Goal: Information Seeking & Learning: Understand process/instructions

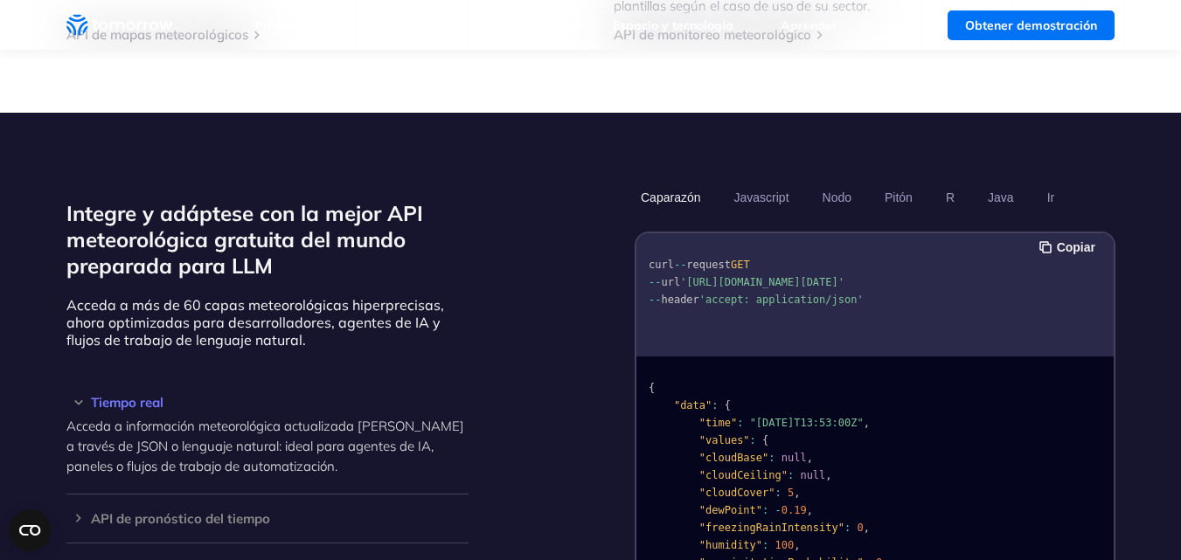
scroll to position [87, 0]
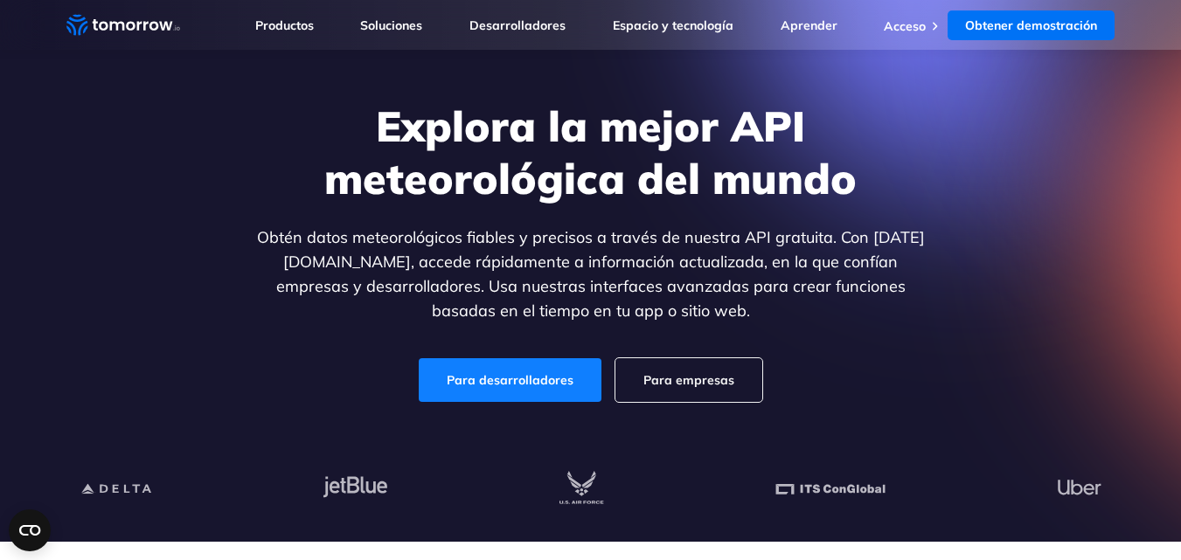
click at [512, 382] on font "Para desarrolladores" at bounding box center [510, 380] width 127 height 16
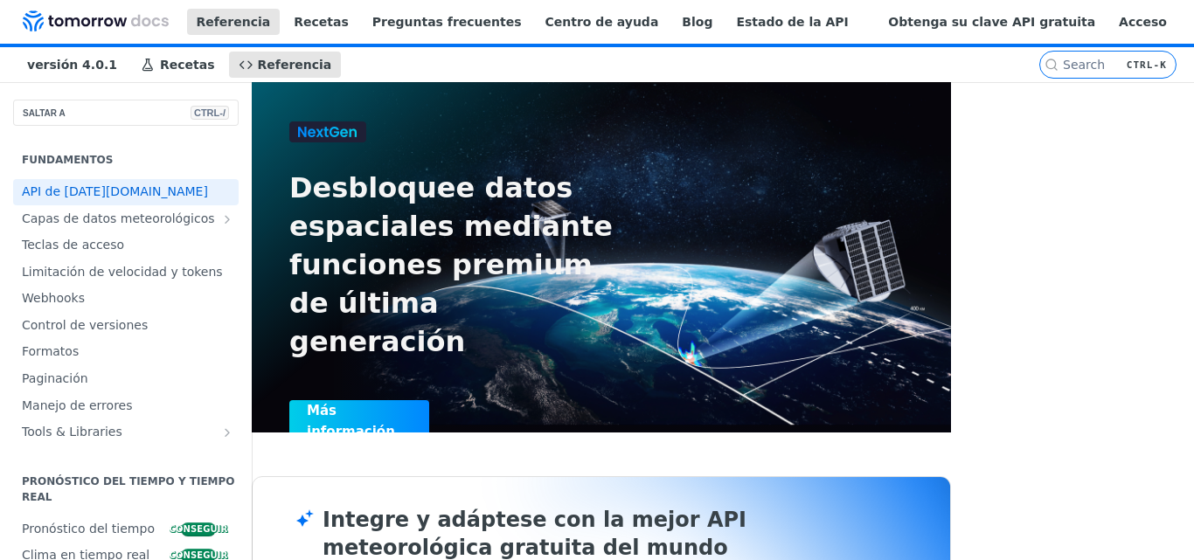
click at [364, 400] on font "Más información" at bounding box center [359, 421] width 105 height 42
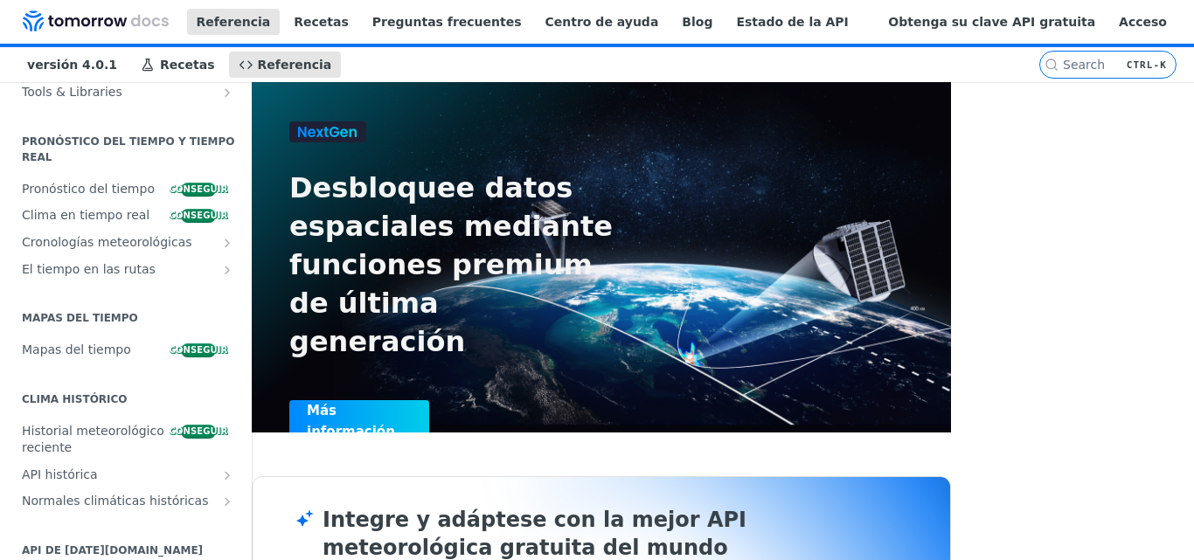
scroll to position [350, 0]
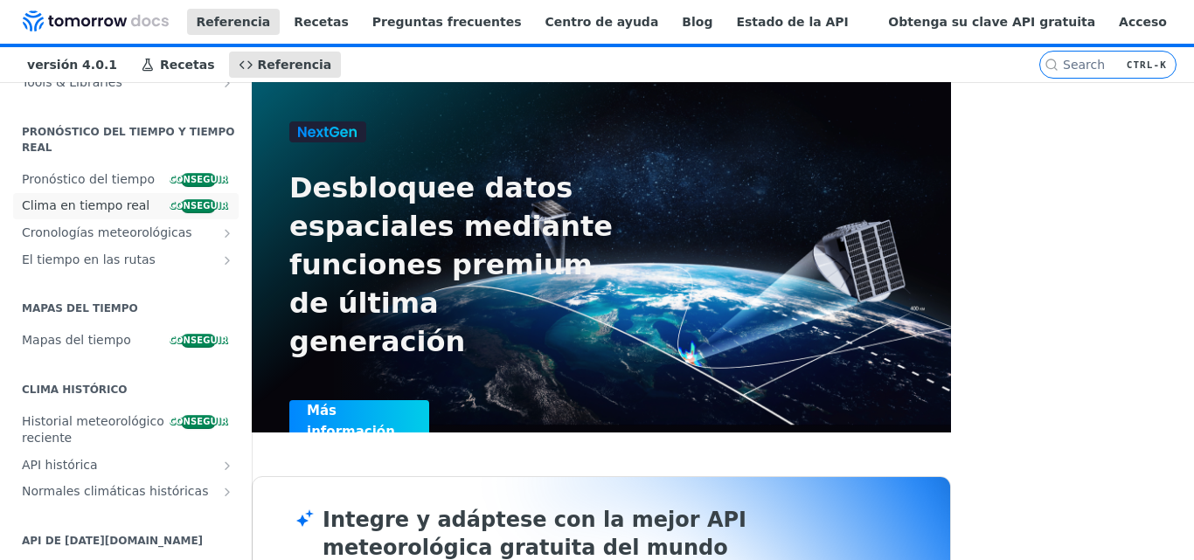
click at [121, 212] on font "Clima en tiempo real" at bounding box center [86, 205] width 128 height 14
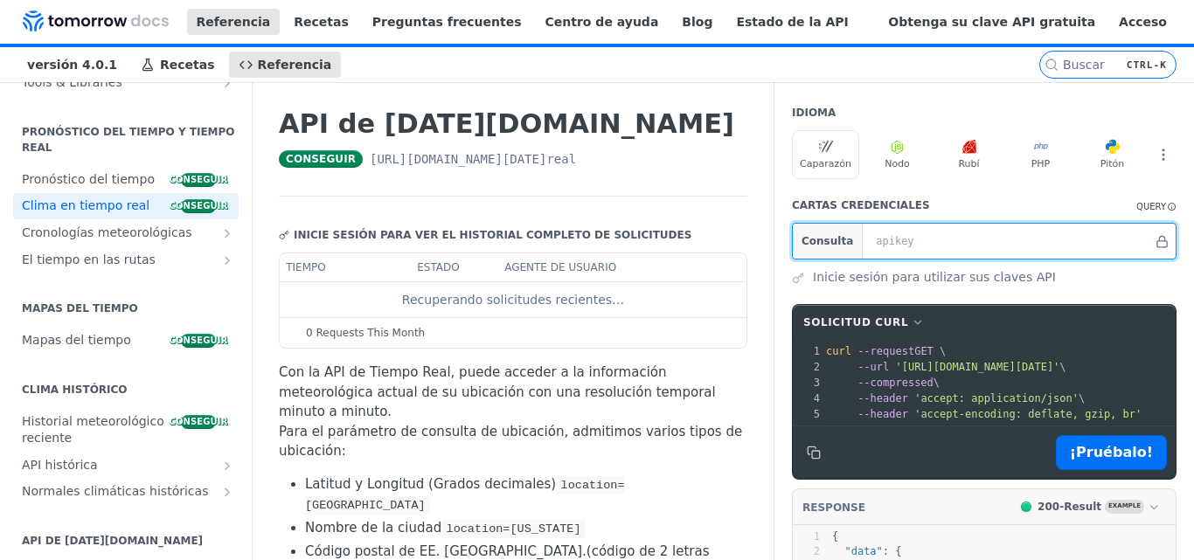
click at [959, 248] on input "text" at bounding box center [1010, 241] width 286 height 35
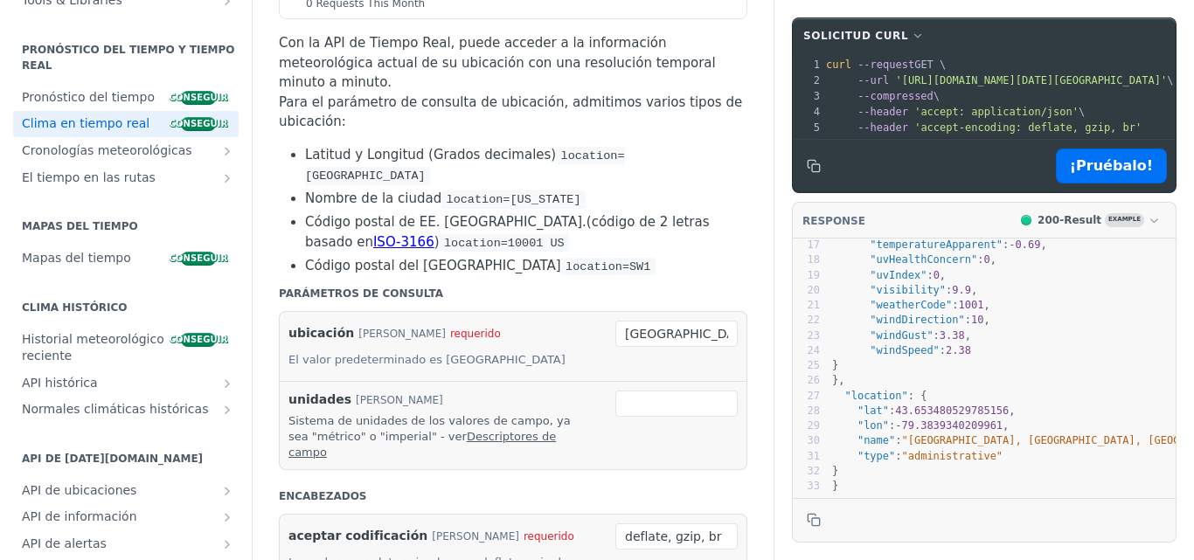
scroll to position [350, 0]
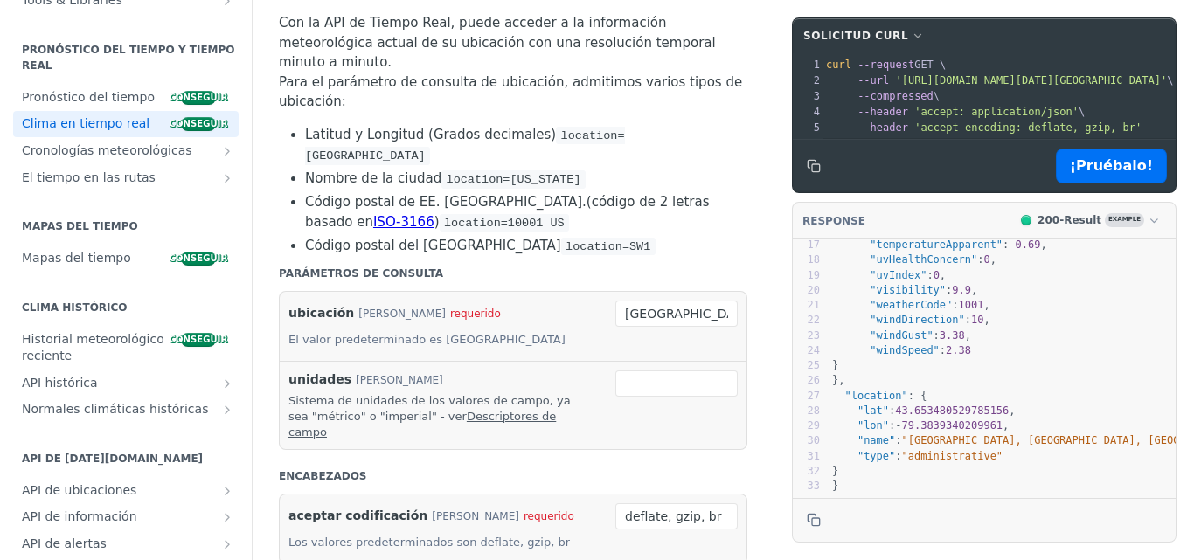
type input "location=[GEOGRAPHIC_DATA]"
drag, startPoint x: 635, startPoint y: 246, endPoint x: 594, endPoint y: 268, distance: 47.0
click at [594, 301] on div "ubicación [PERSON_NAME] requerido El valor predeterminado es Toronto [GEOGRAPHI…" at bounding box center [513, 327] width 449 height 52
type input "[GEOGRAPHIC_DATA], [GEOGRAPHIC_DATA][PERSON_NAME]"
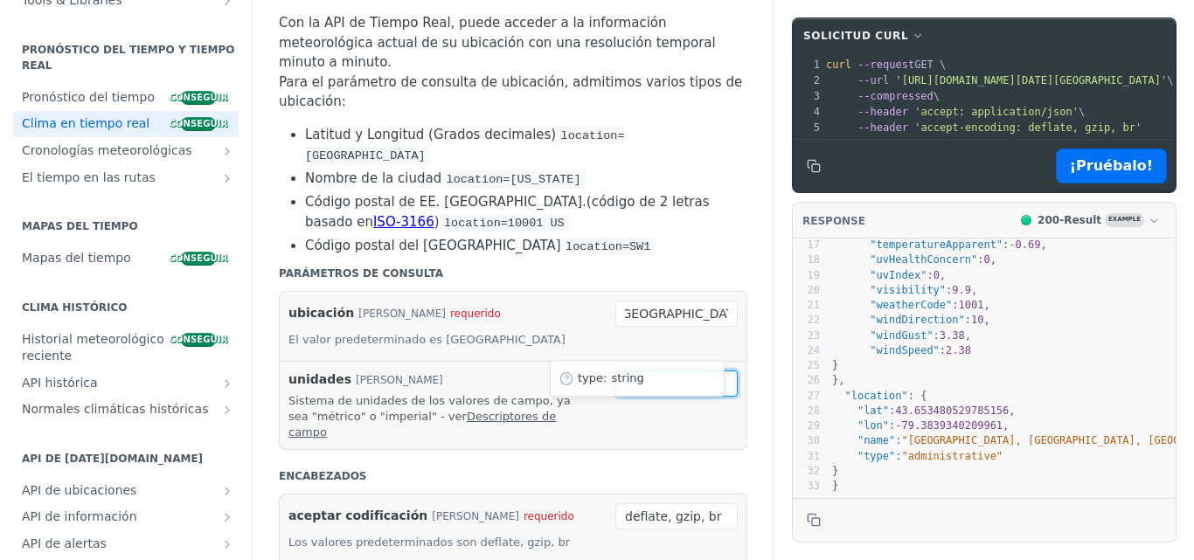
click at [672, 371] on input "unidades" at bounding box center [677, 384] width 122 height 26
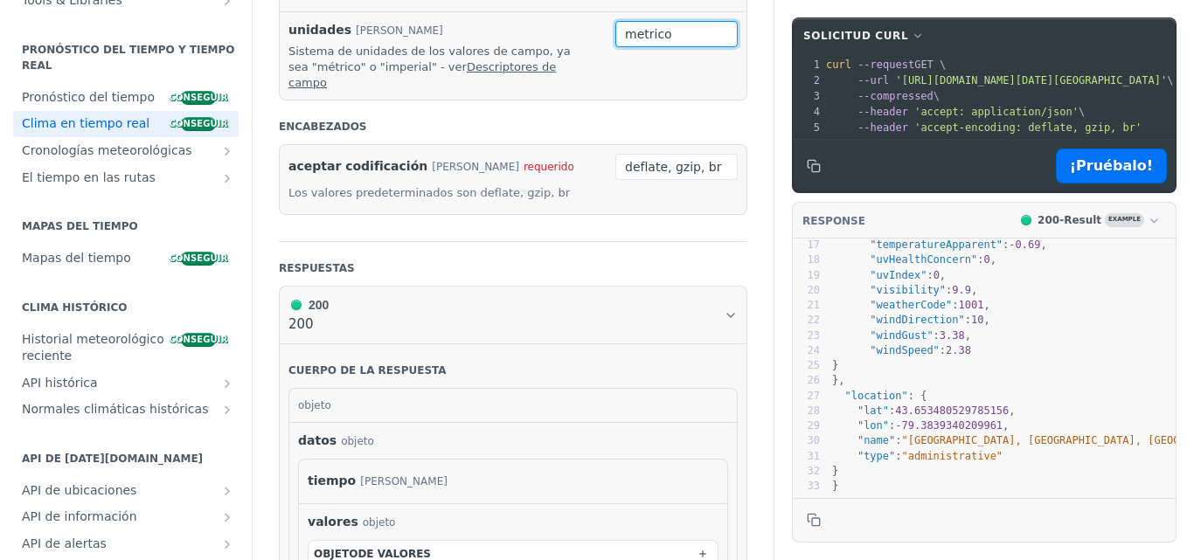
scroll to position [787, 0]
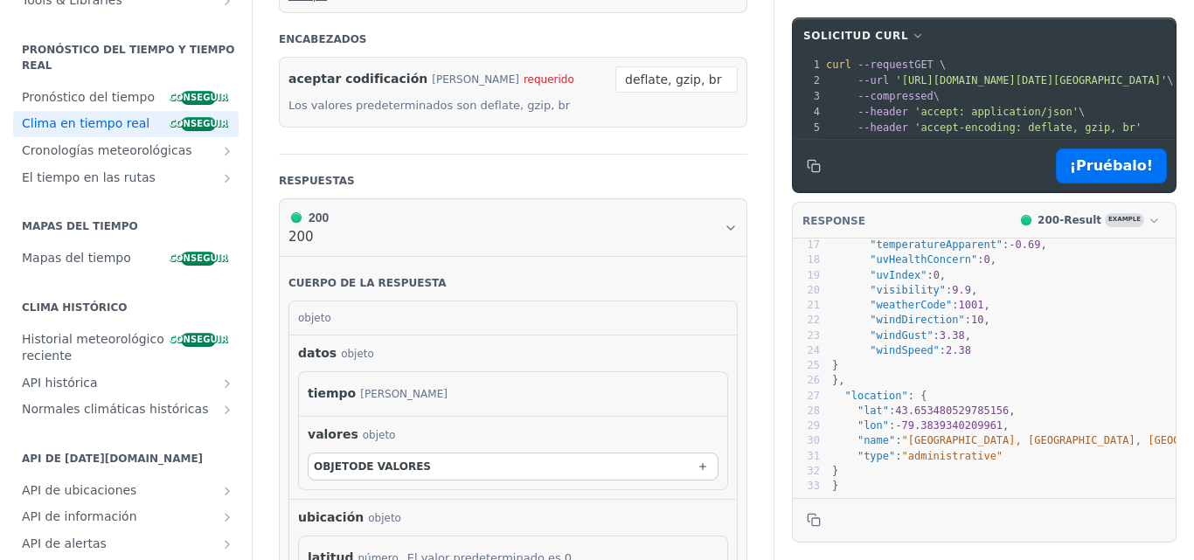
type input "metrico"
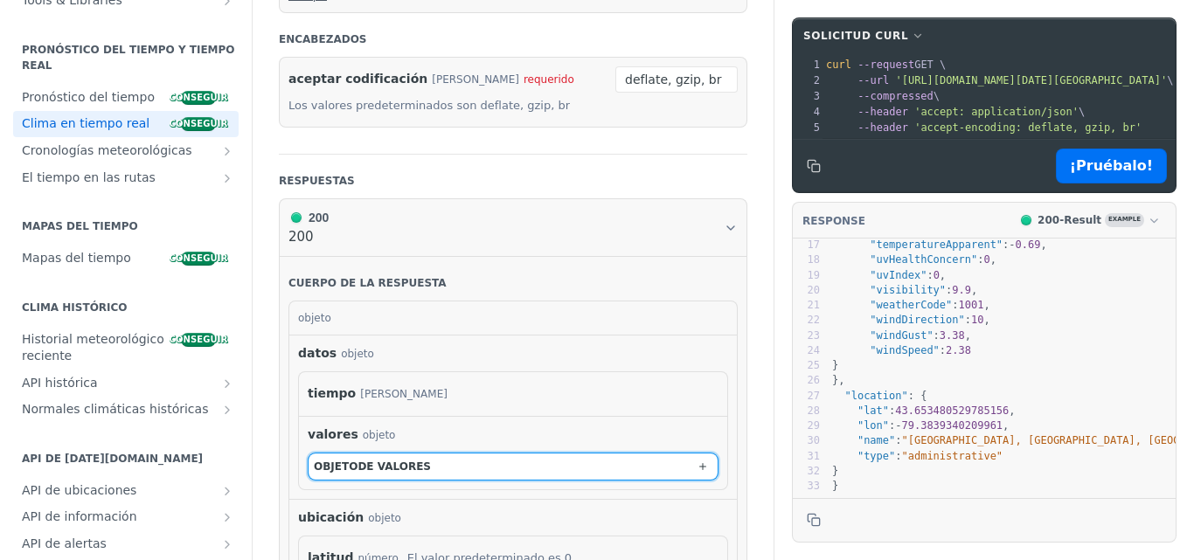
click at [429, 454] on button "objeto de valores" at bounding box center [513, 467] width 409 height 26
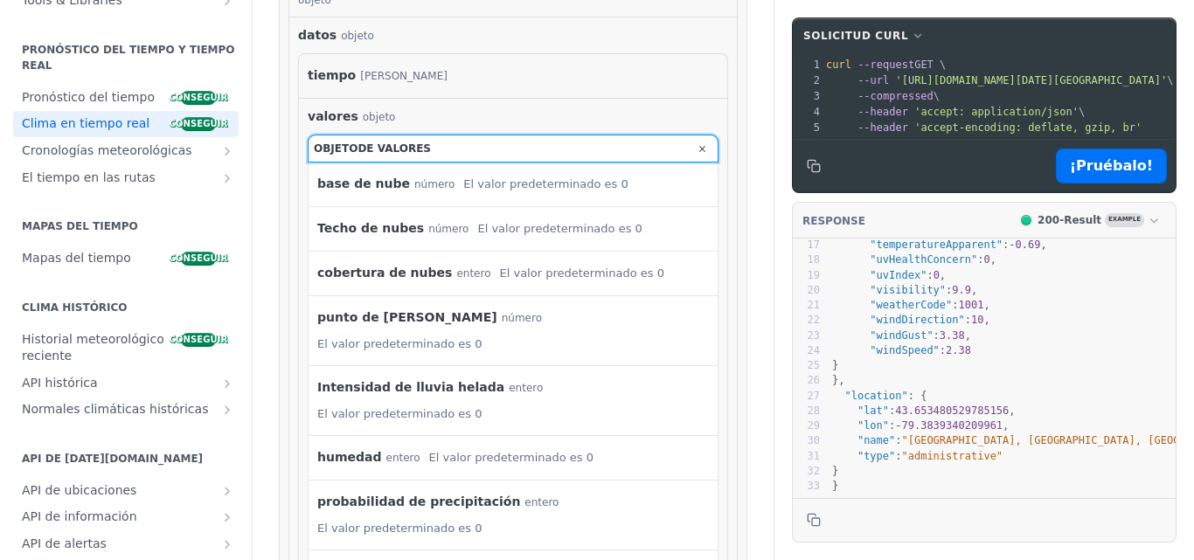
scroll to position [1137, 0]
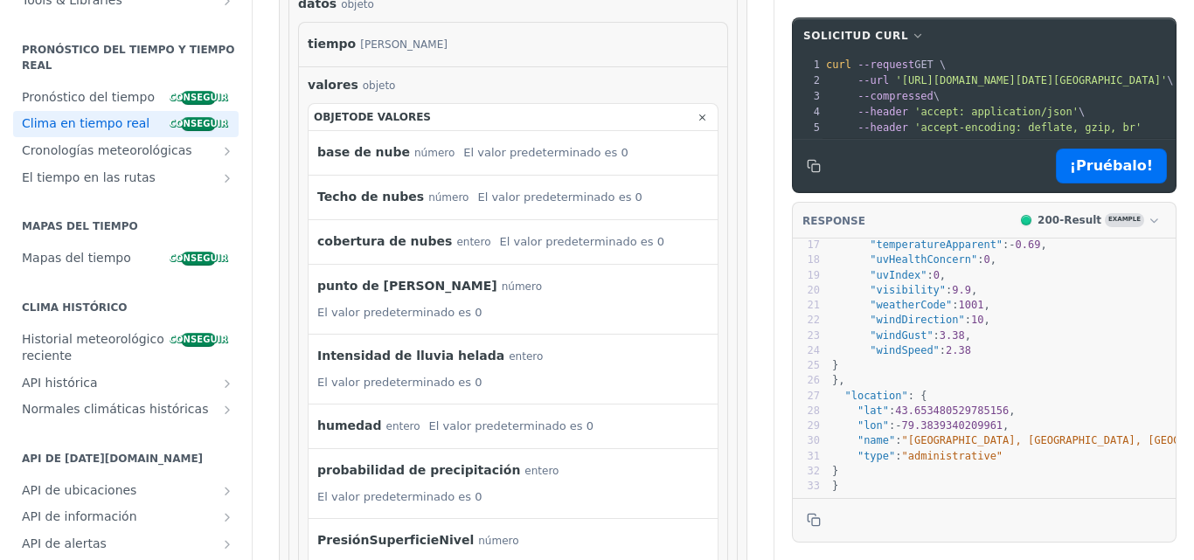
click at [657, 76] on div "valores objeto" at bounding box center [513, 85] width 411 height 18
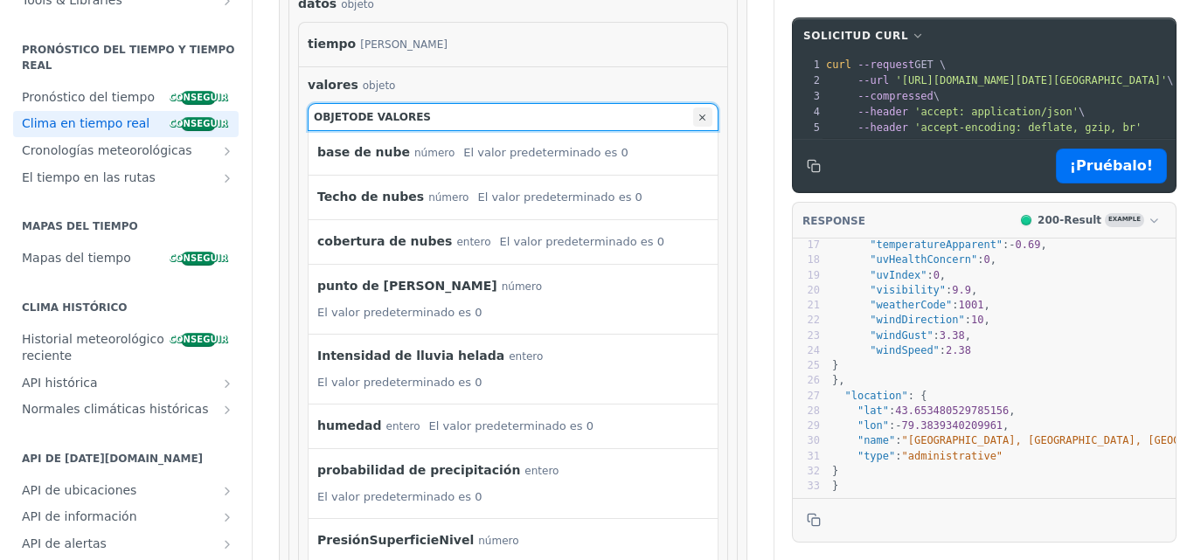
click at [694, 108] on icon "button" at bounding box center [702, 117] width 19 height 19
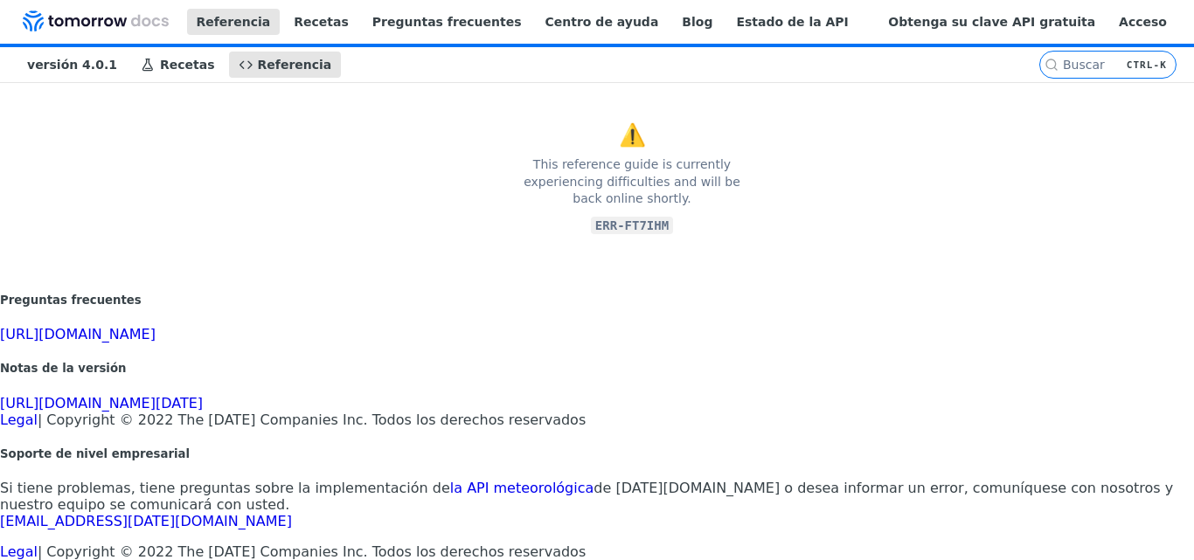
scroll to position [11, 0]
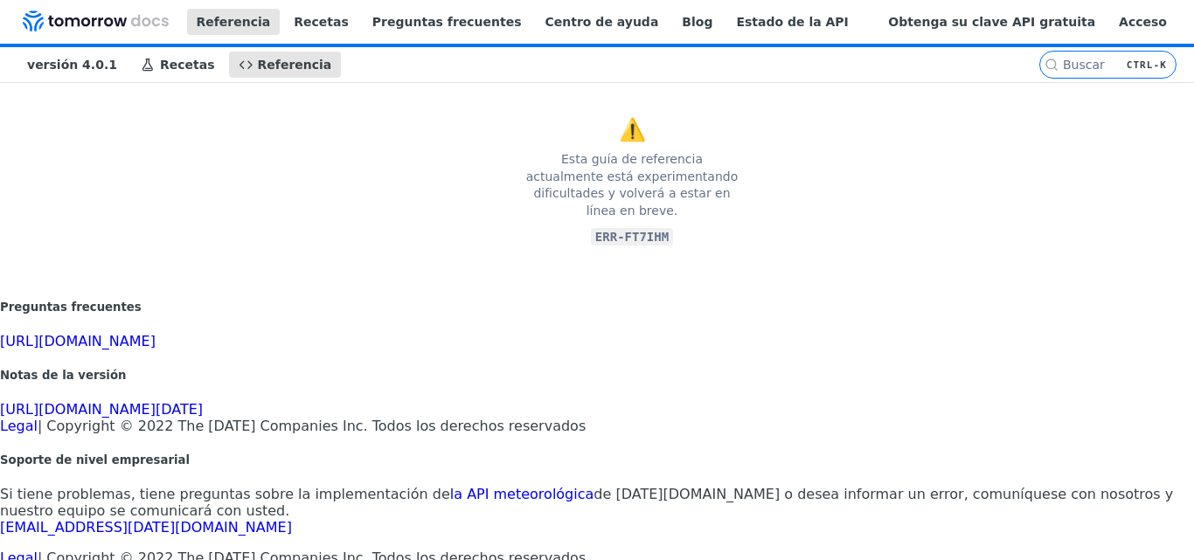
click at [608, 228] on code "ERR-FT7IHM" at bounding box center [632, 236] width 82 height 17
click at [616, 281] on footer "Preguntas frecuentes [URL][DOMAIN_NAME] Notas de la versión [URL][DOMAIN_NAME][…" at bounding box center [597, 424] width 1194 height 286
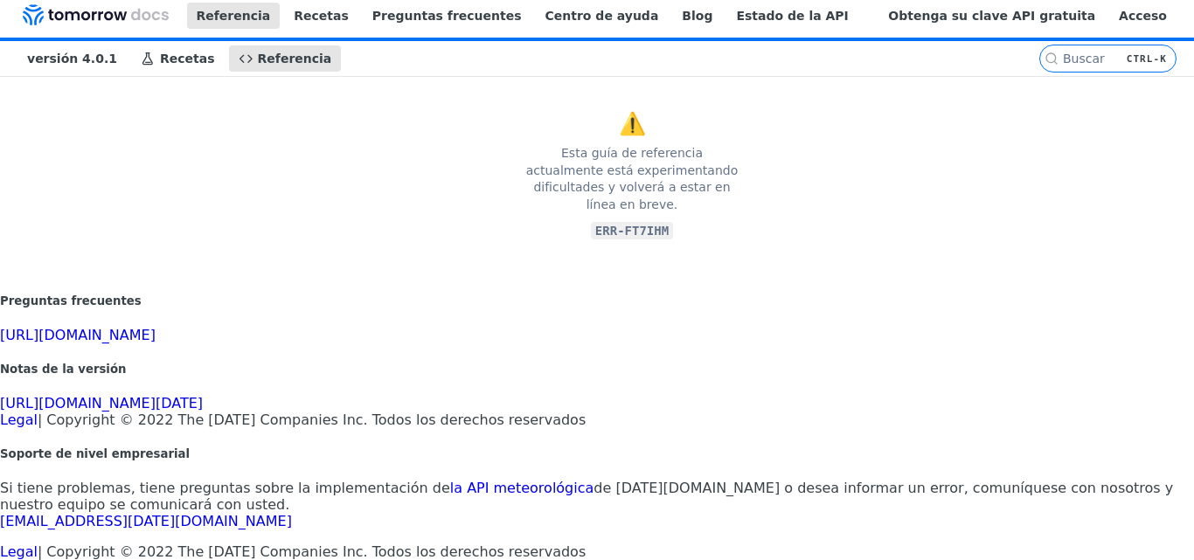
scroll to position [11, 0]
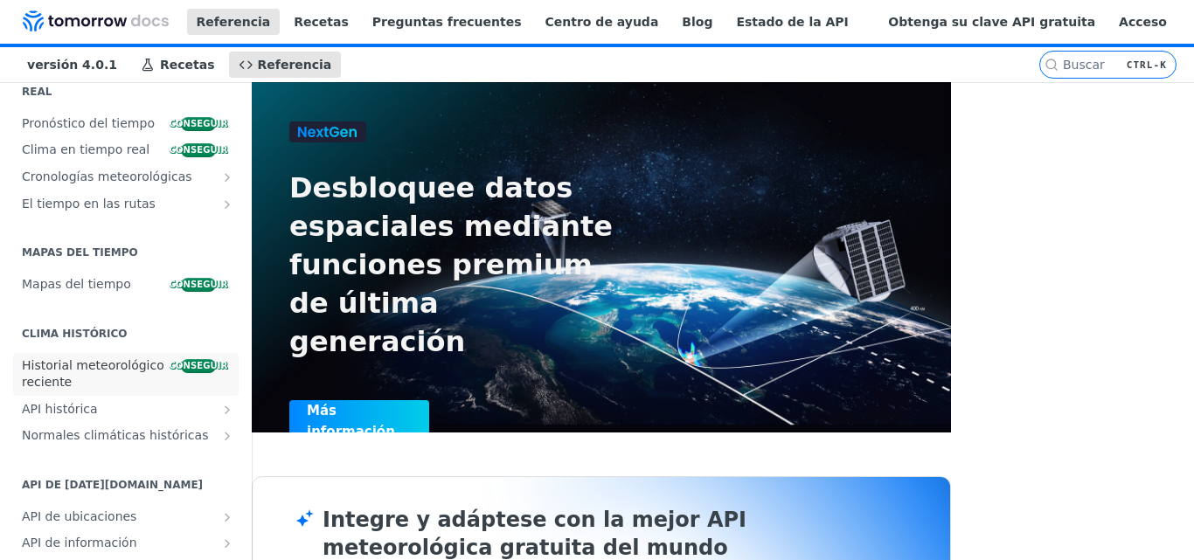
scroll to position [437, 0]
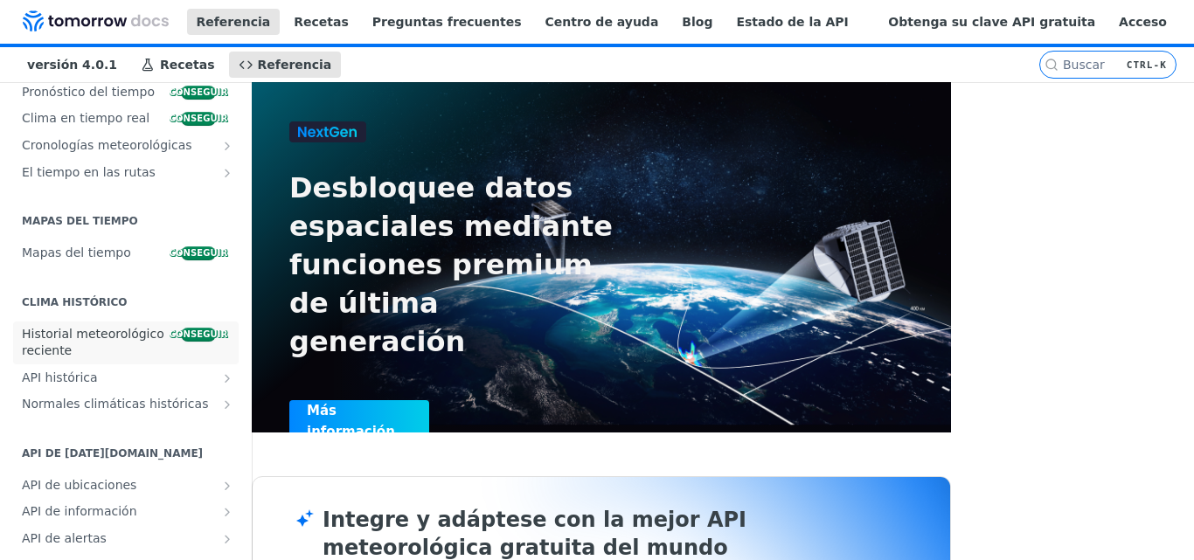
click at [52, 348] on font "Historial meteorológico reciente" at bounding box center [93, 342] width 143 height 31
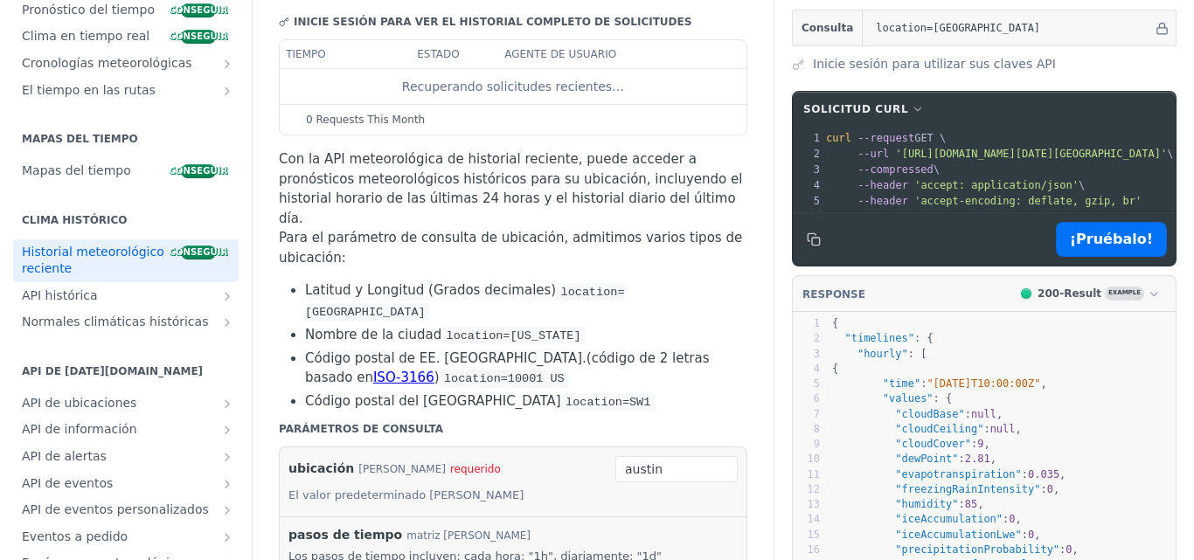
scroll to position [175, 0]
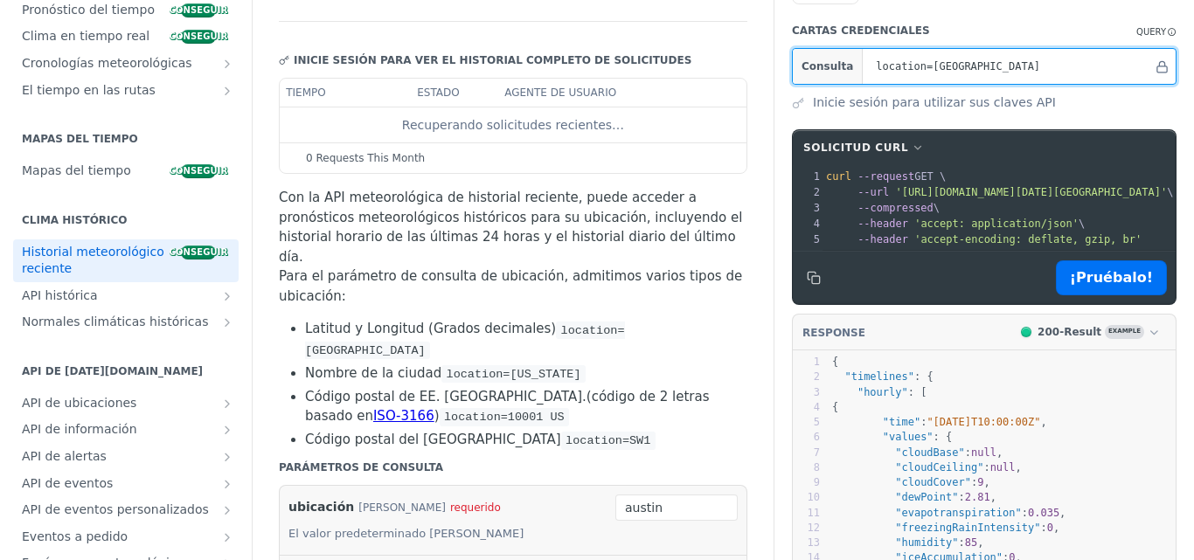
click at [953, 67] on input "location=[GEOGRAPHIC_DATA]" at bounding box center [1010, 66] width 286 height 35
drag, startPoint x: 953, startPoint y: 67, endPoint x: 848, endPoint y: 61, distance: 105.1
click at [867, 61] on input "location=[GEOGRAPHIC_DATA]" at bounding box center [1010, 66] width 286 height 35
paste input "4°35'43"N 74°05'38"W"
type input "location = 4°35'43"N 74°05'38"W"
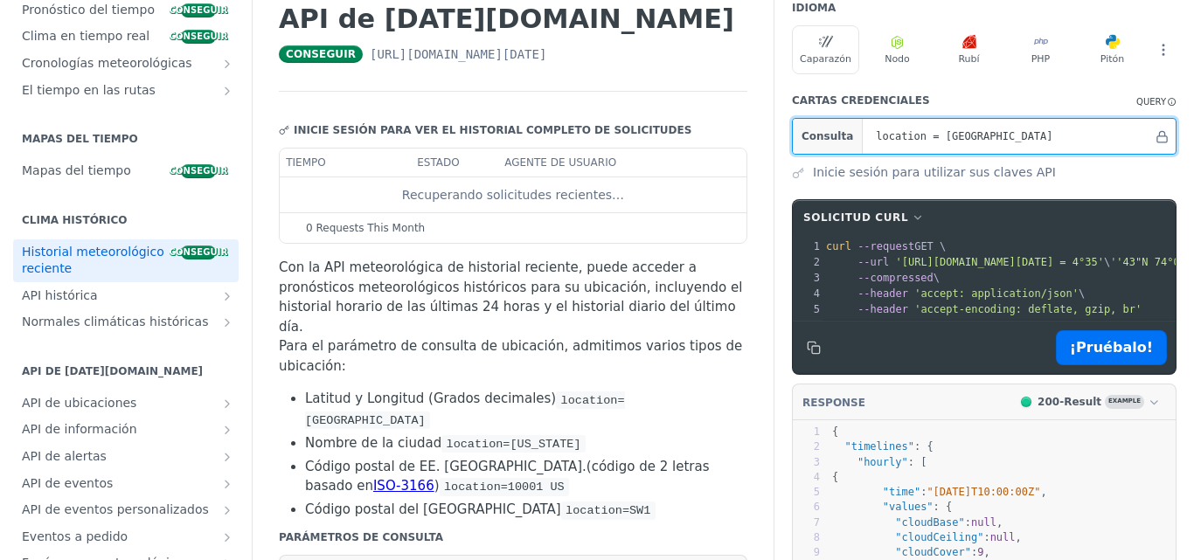
scroll to position [87, 0]
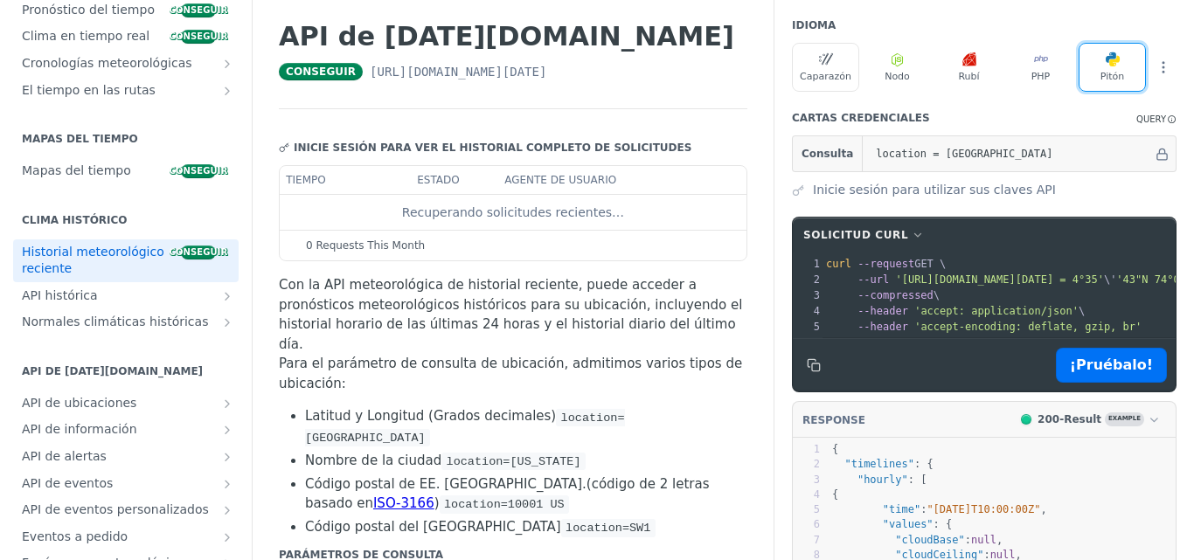
click at [1101, 79] on font "Pitón" at bounding box center [1113, 76] width 24 height 11
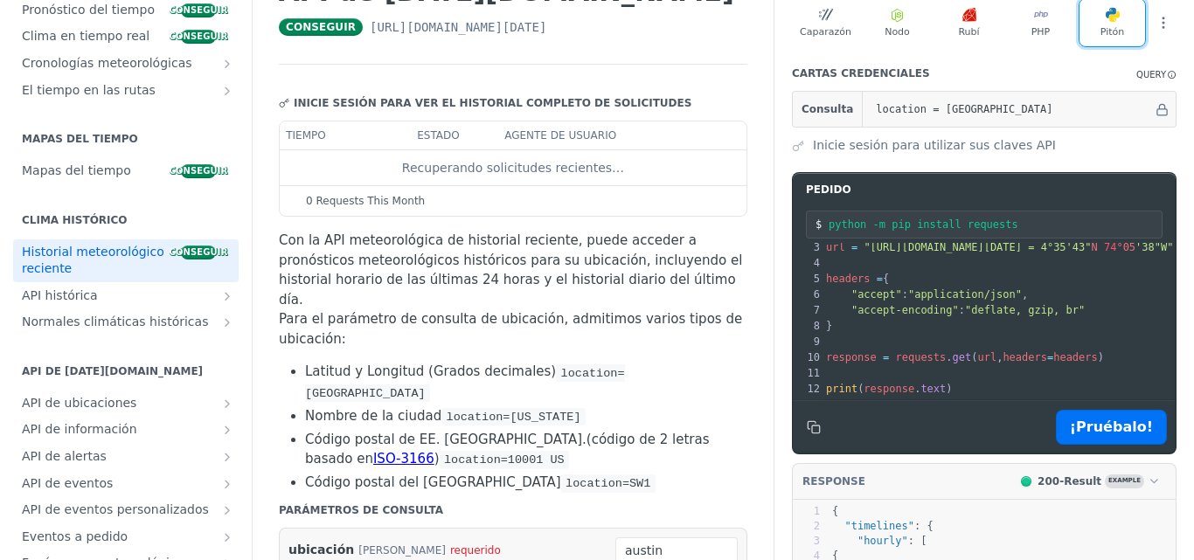
scroll to position [0, 0]
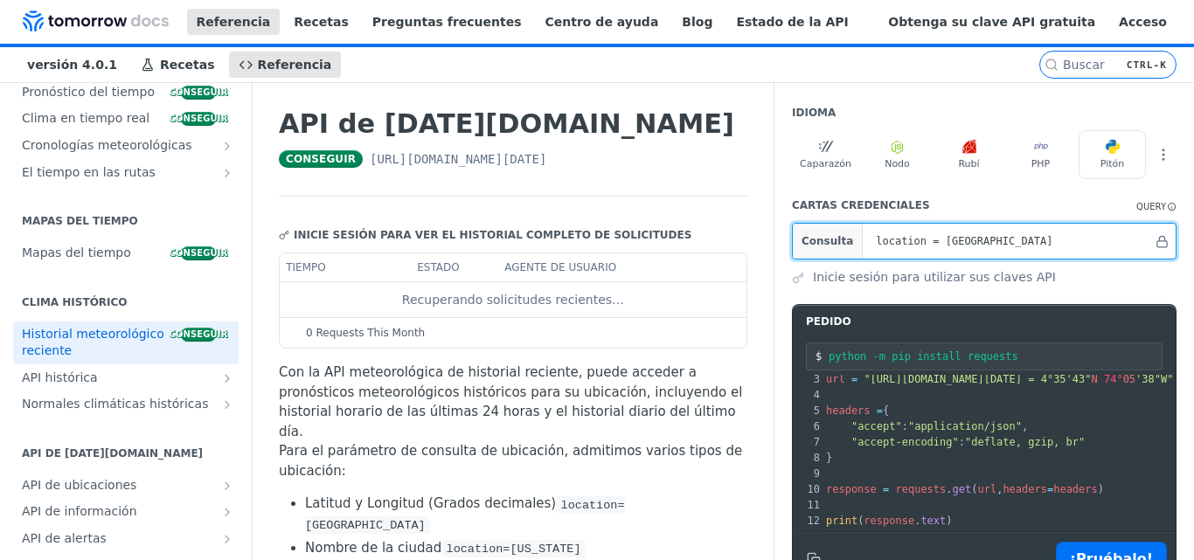
click at [1069, 252] on input "location = 4°35'43"N 74°05'38"W" at bounding box center [1010, 241] width 286 height 35
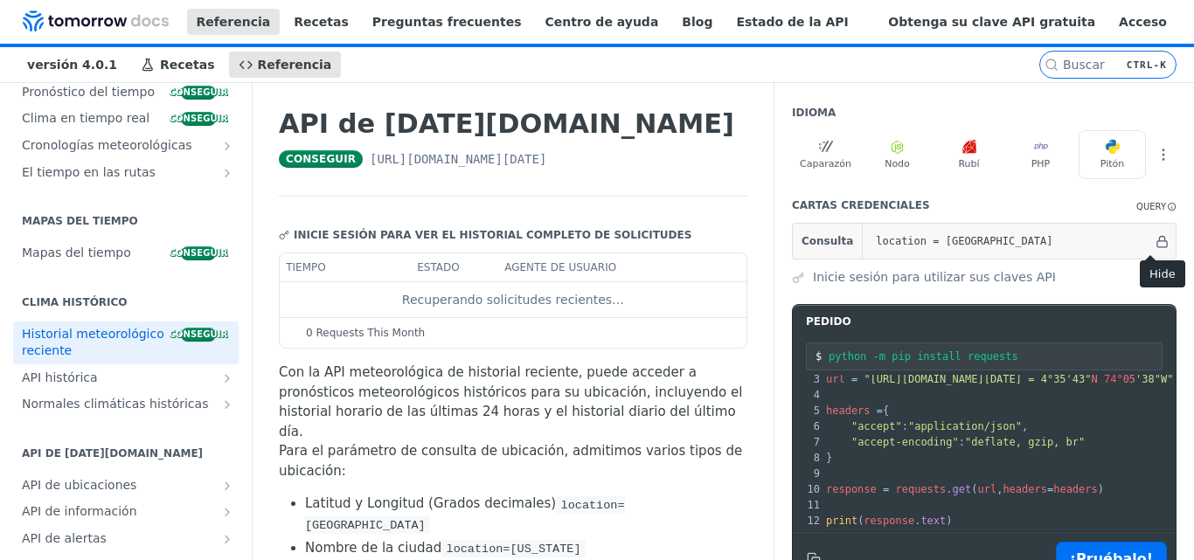
click at [1148, 245] on div "location = 4°35'43"N 74°05'38"W" at bounding box center [1021, 241] width 309 height 35
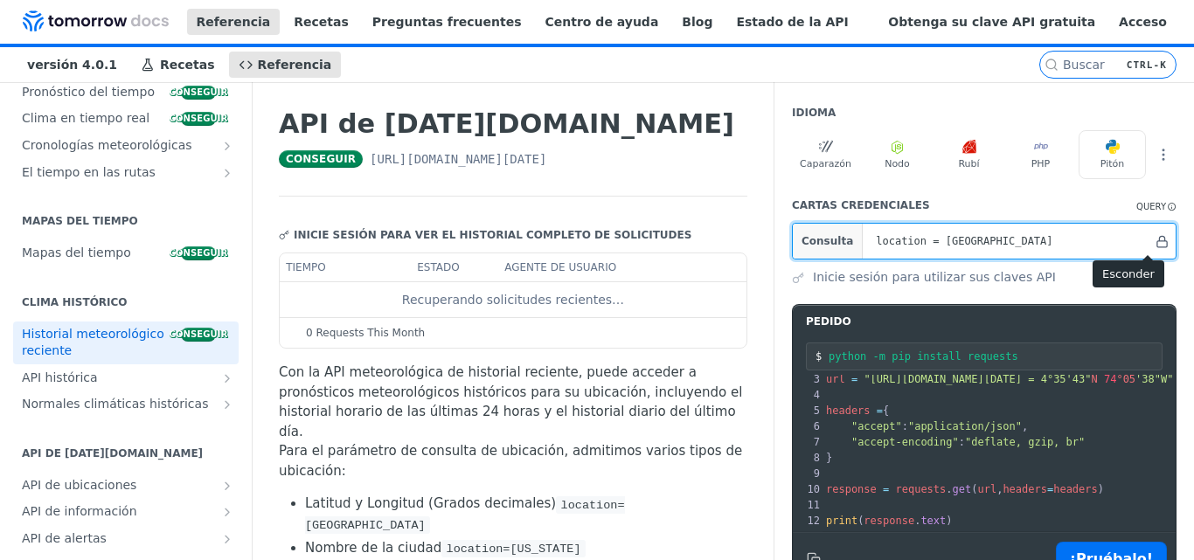
click at [1156, 244] on icon "Hide" at bounding box center [1162, 241] width 13 height 13
click at [1166, 247] on icon "Show" at bounding box center [1172, 241] width 13 height 13
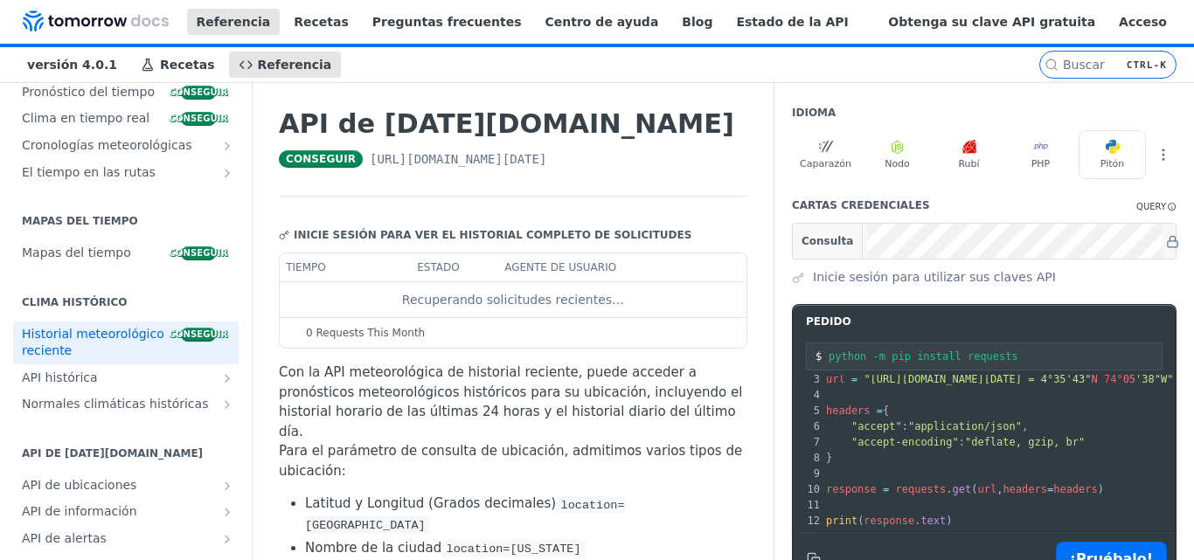
click at [796, 277] on div "Inicie sesión para utilizar sus claves API" at bounding box center [984, 277] width 385 height 18
click at [814, 281] on font "Inicie sesión para utilizar sus claves API" at bounding box center [934, 277] width 243 height 14
